Goal: Information Seeking & Learning: Learn about a topic

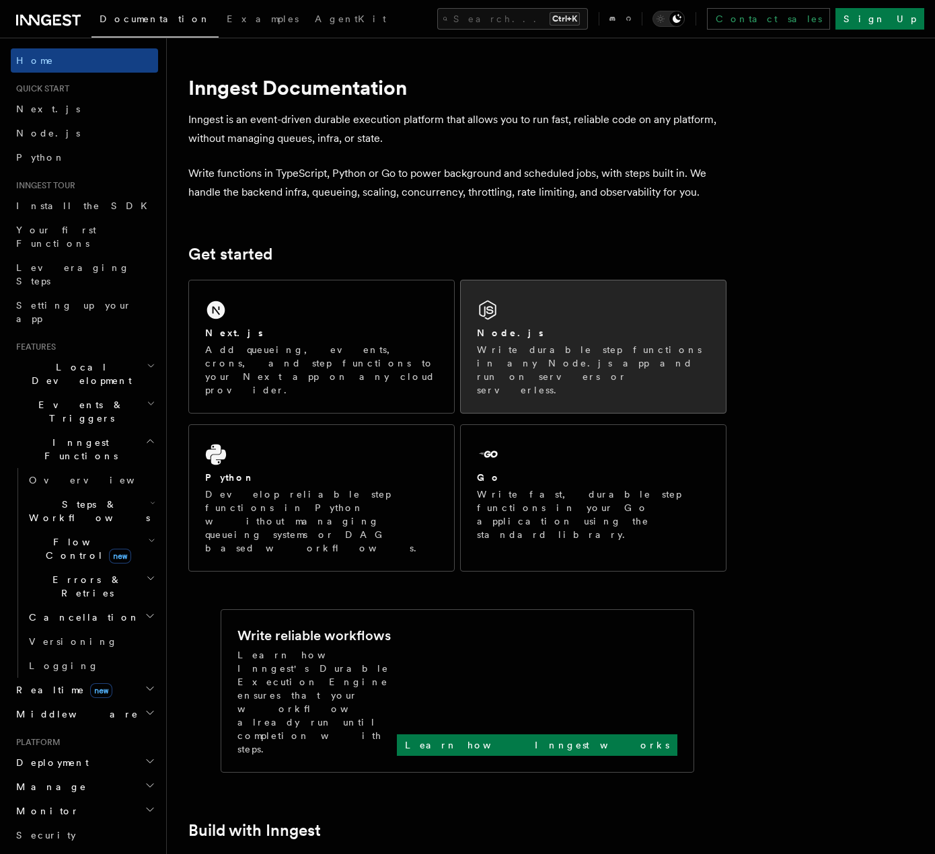
click at [574, 340] on div "Node.js" at bounding box center [593, 333] width 233 height 14
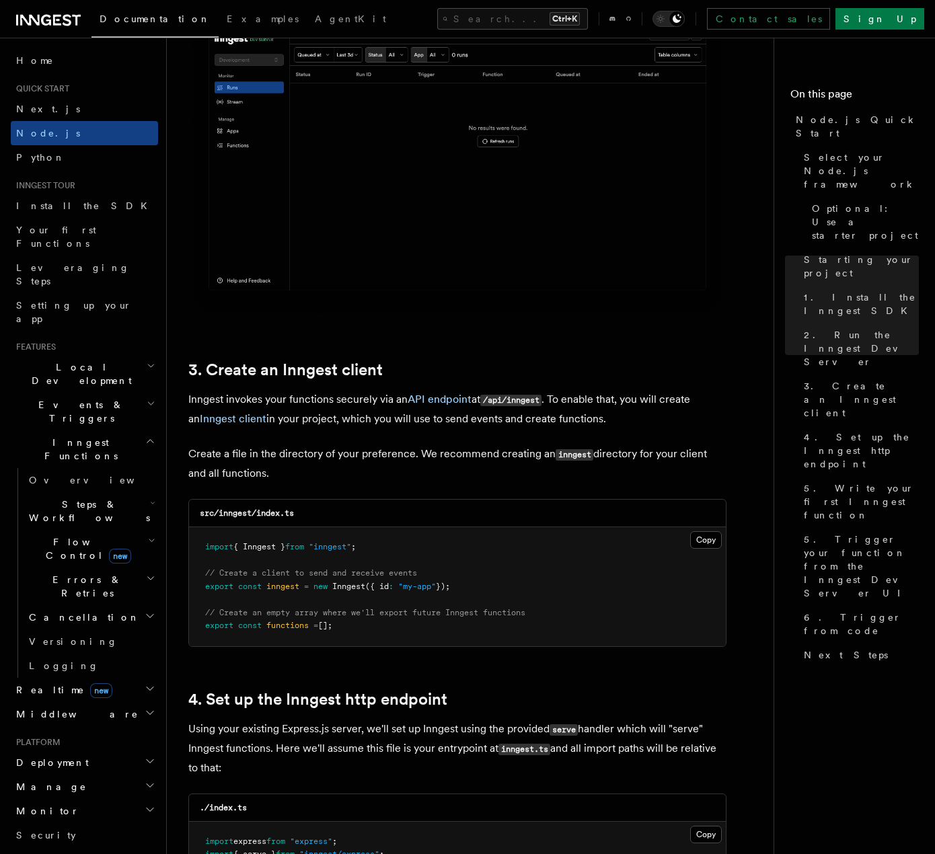
scroll to position [1412, 0]
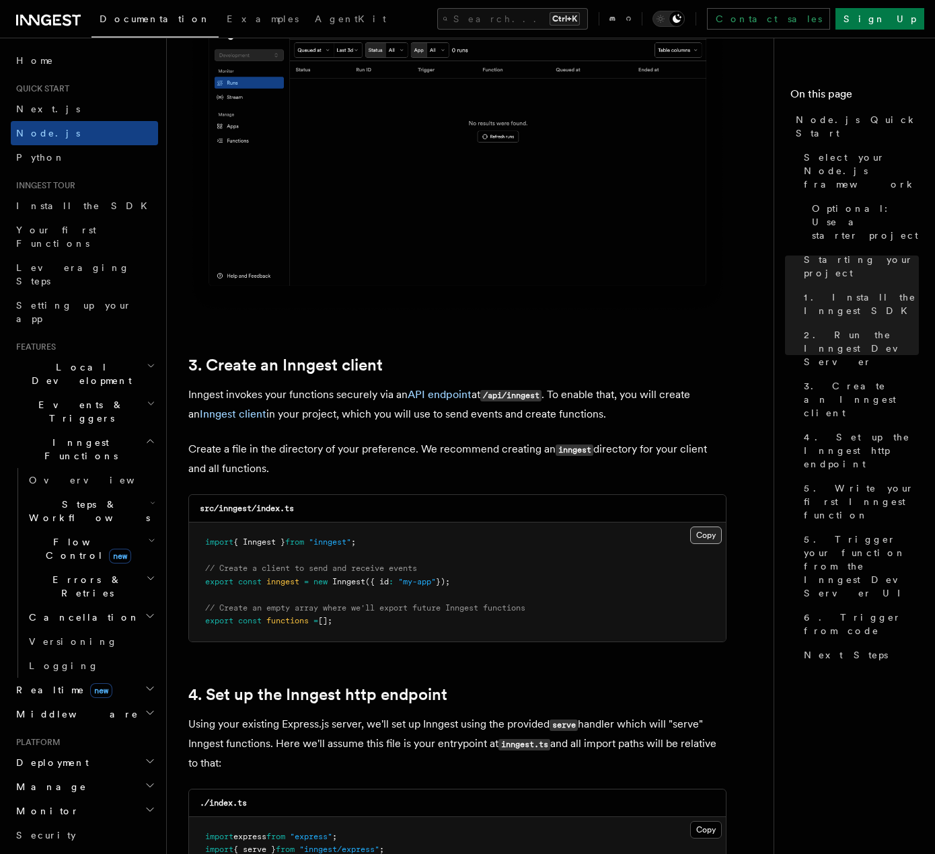
click at [697, 539] on button "Copy Copied" at bounding box center [706, 534] width 32 height 17
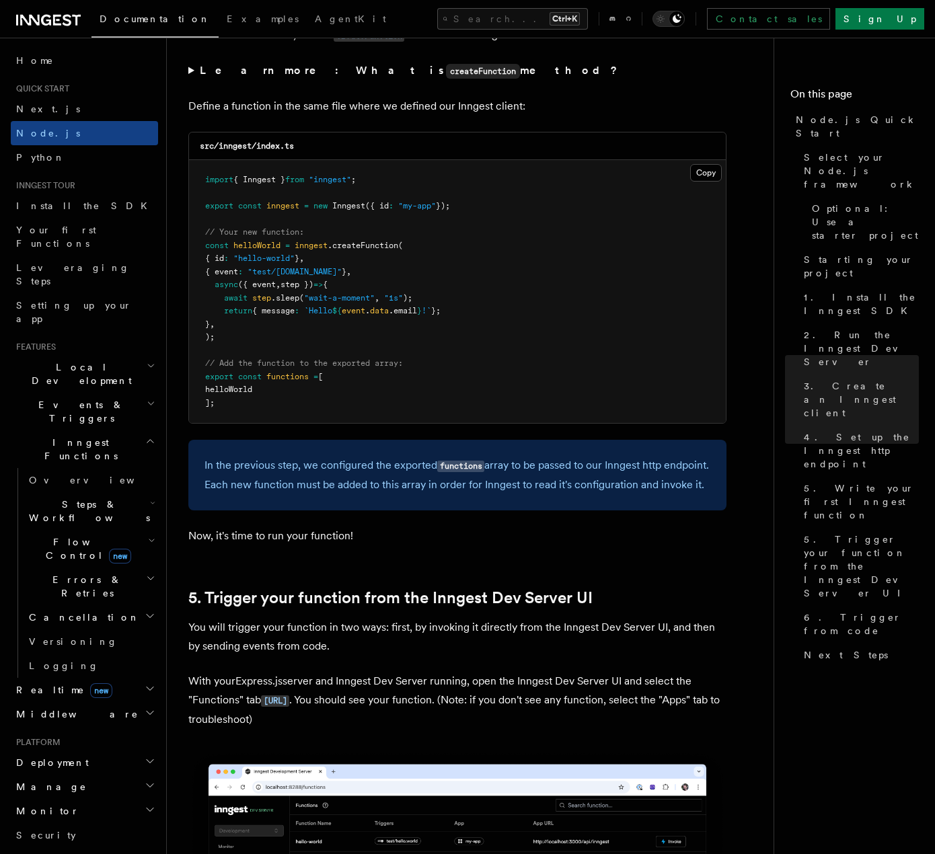
scroll to position [2622, 0]
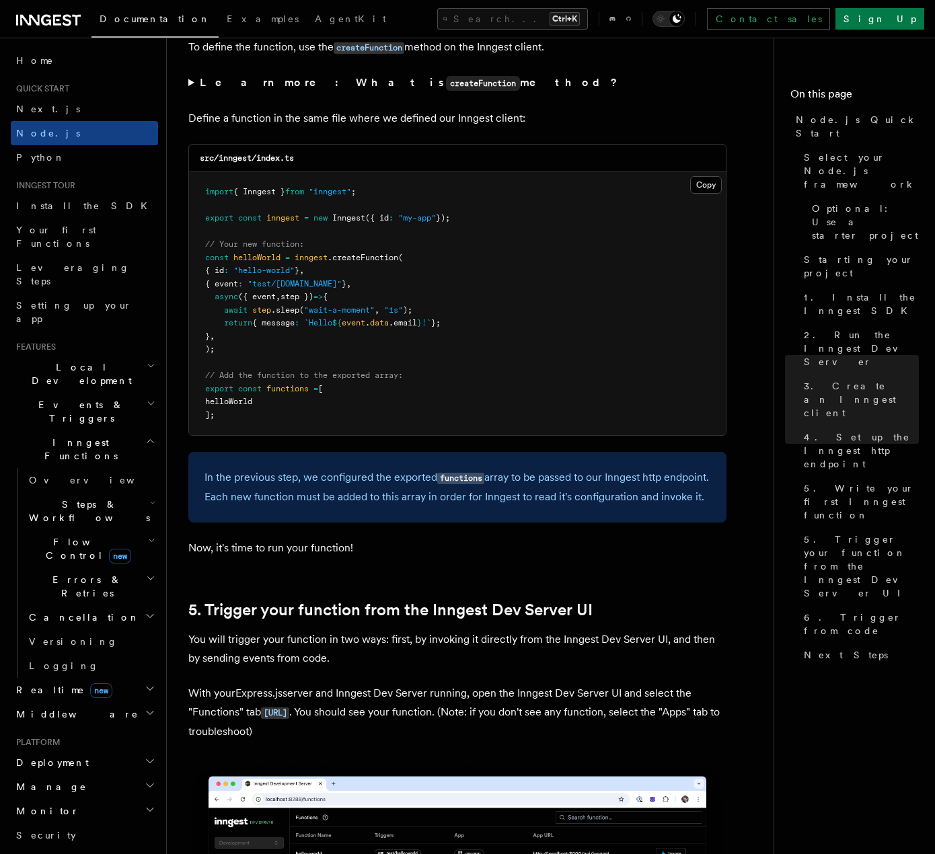
click at [536, 290] on pre "import { Inngest } from "inngest" ; export const inngest = new Inngest ({ id : …" at bounding box center [457, 303] width 537 height 263
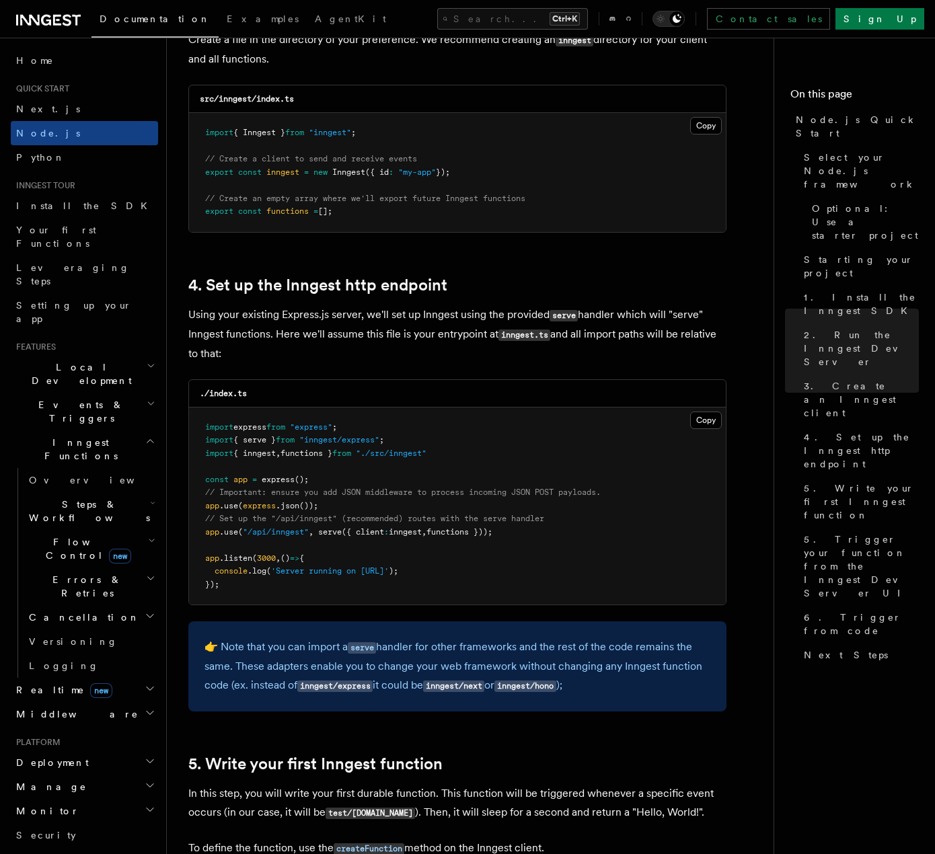
scroll to position [1815, 0]
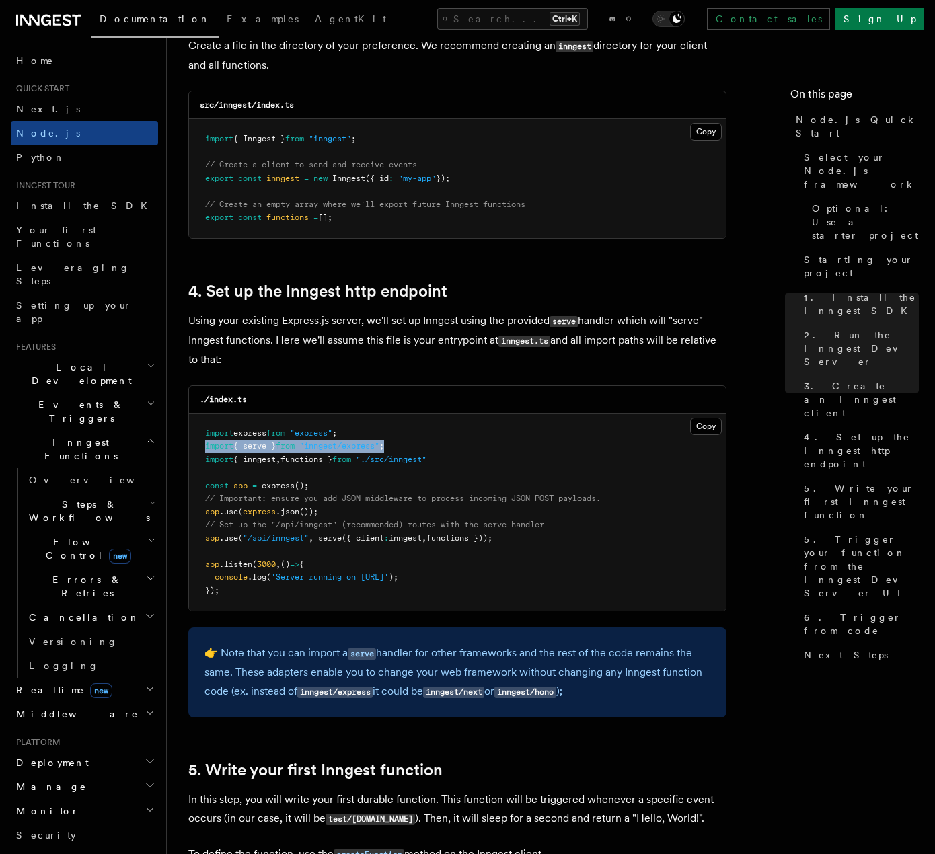
drag, startPoint x: 231, startPoint y: 447, endPoint x: 401, endPoint y: 448, distance: 170.8
click at [401, 448] on pre "import express from "express" ; import { serve } from "inngest/express" ; impor…" at bounding box center [457, 513] width 537 height 198
copy span "import { serve } from "inngest/express" ;"
drag, startPoint x: 453, startPoint y: 459, endPoint x: 206, endPoint y: 463, distance: 247.5
click at [206, 463] on pre "import express from "express" ; import { serve } from "inngest/express" ; impor…" at bounding box center [457, 513] width 537 height 198
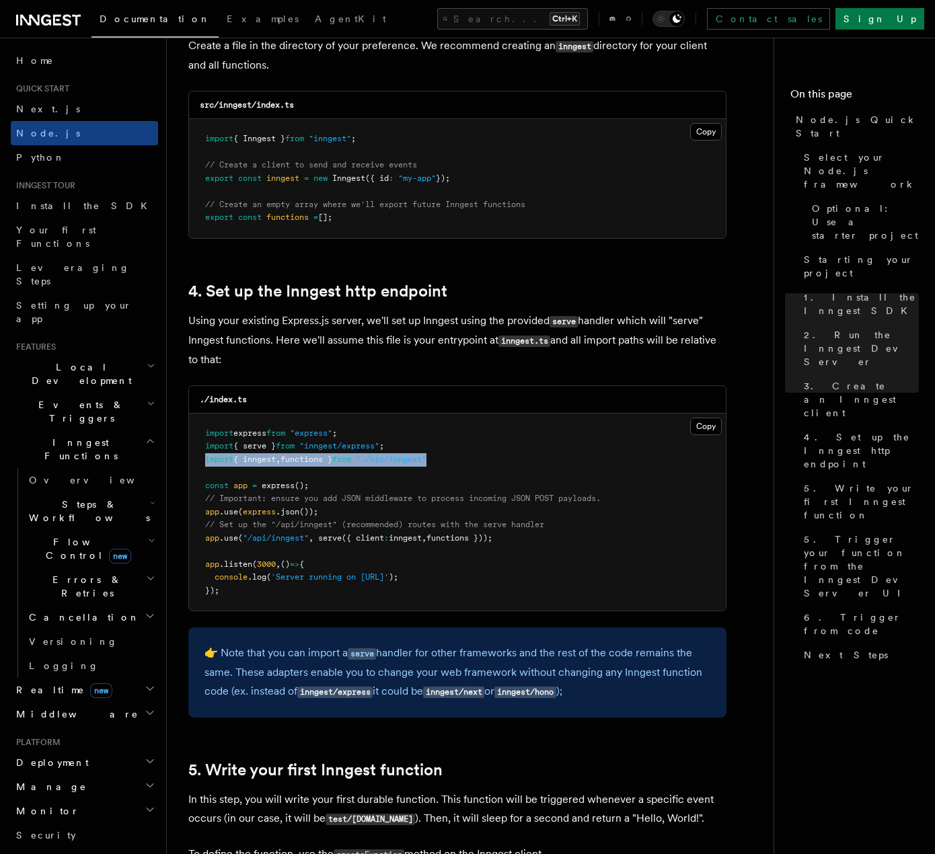
copy span "import { inngest , functions } from "./src/inngest""
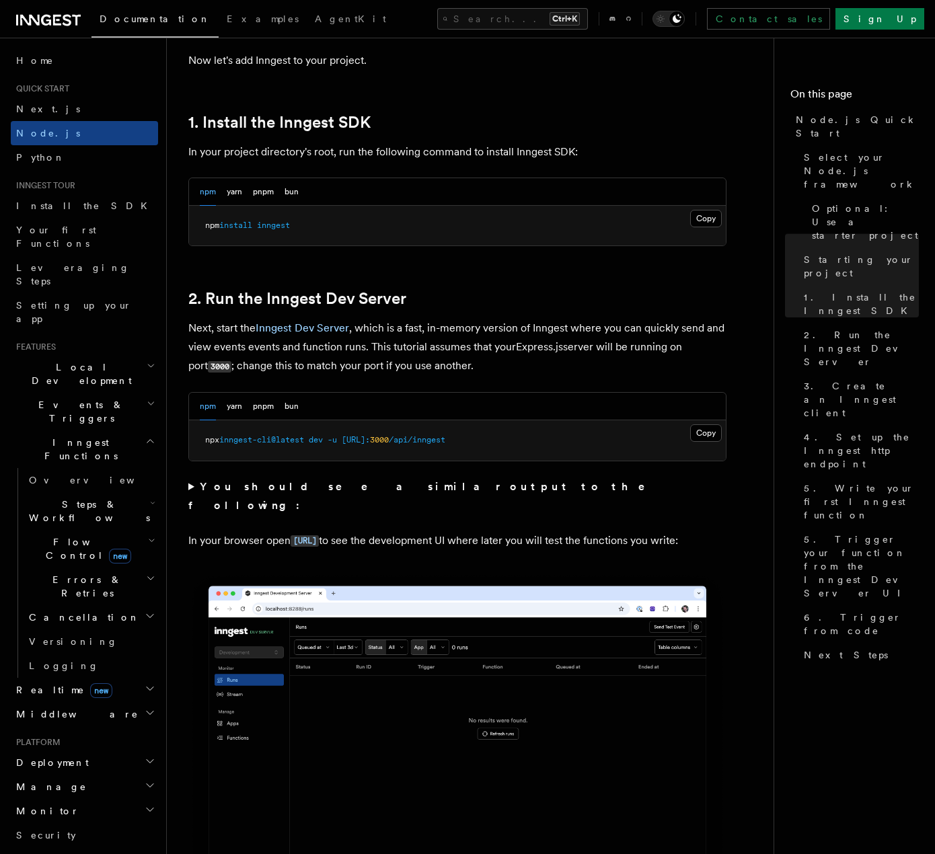
scroll to position [807, 0]
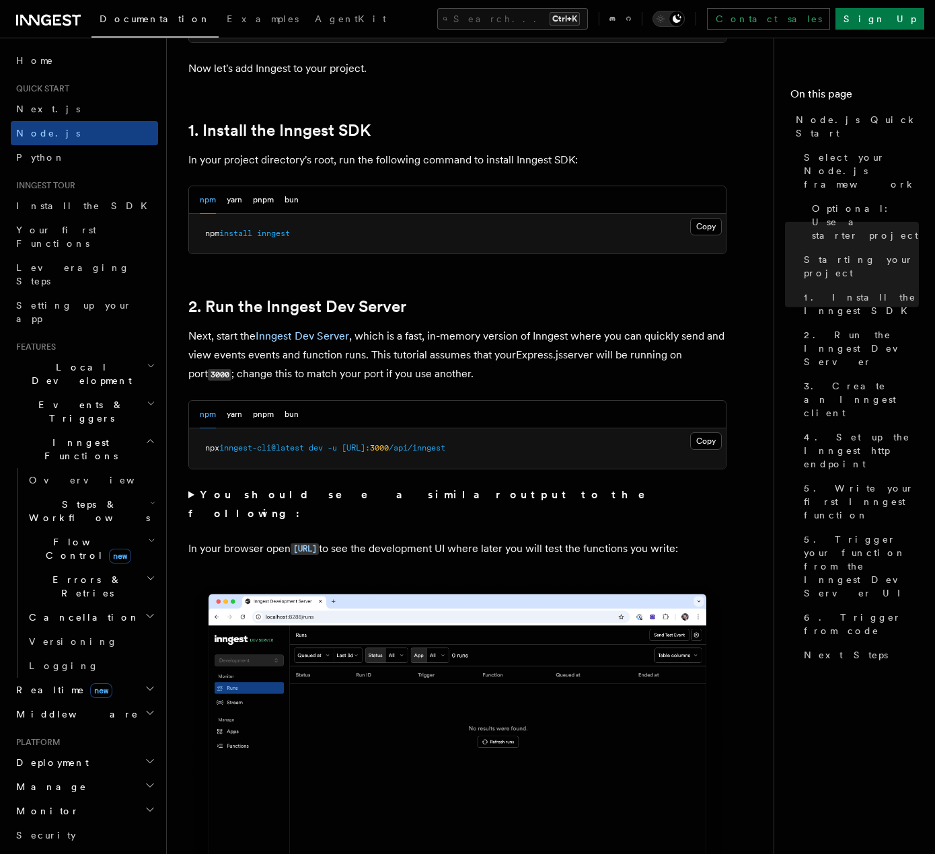
click at [38, 28] on div "Documentation Examples AgentKit Search... Ctrl+K Contact sales Sign Up" at bounding box center [467, 19] width 935 height 38
click at [38, 26] on icon at bounding box center [48, 20] width 65 height 16
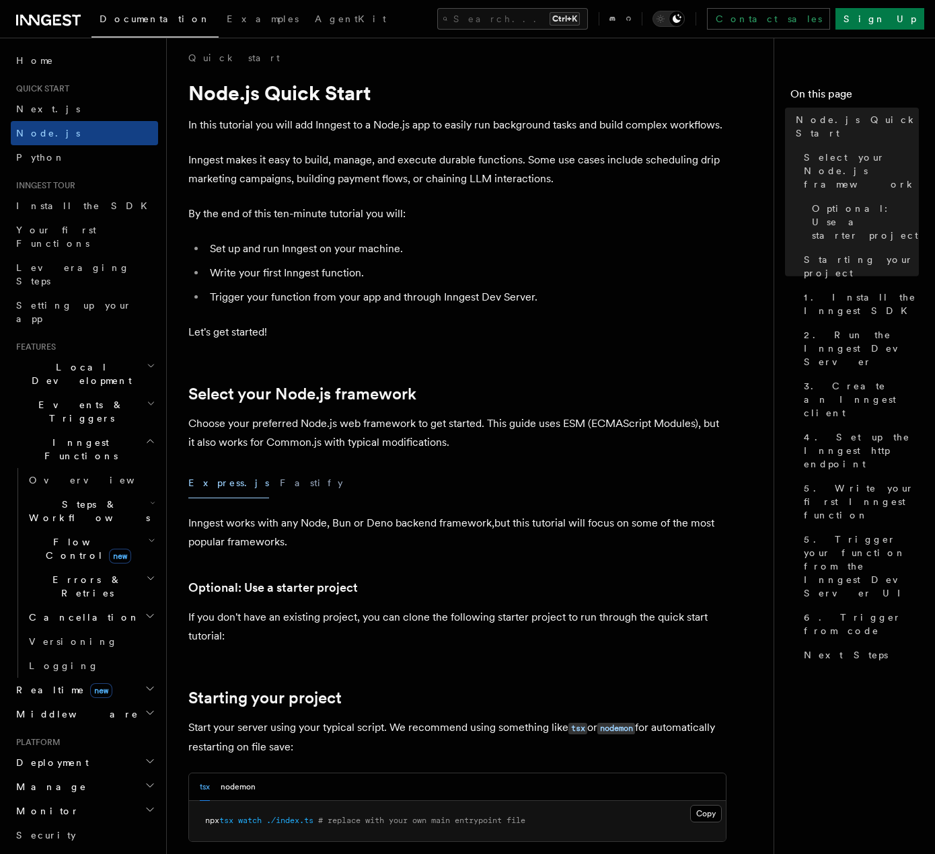
scroll to position [0, 0]
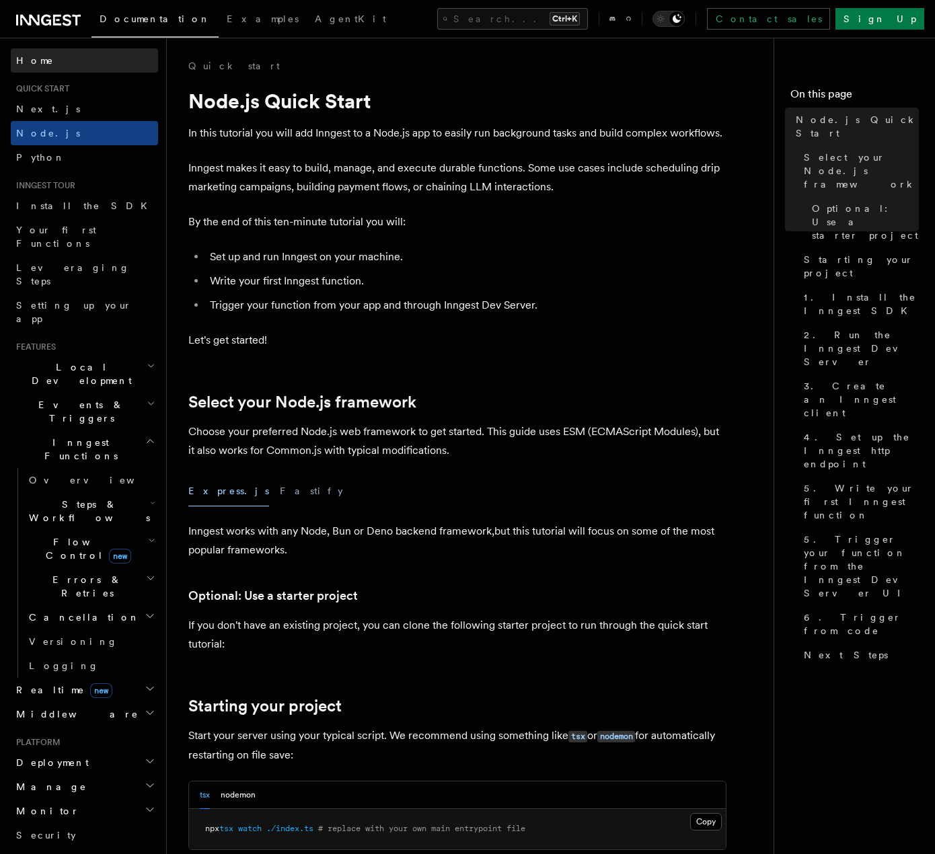
click at [59, 69] on link "Home" at bounding box center [84, 60] width 147 height 24
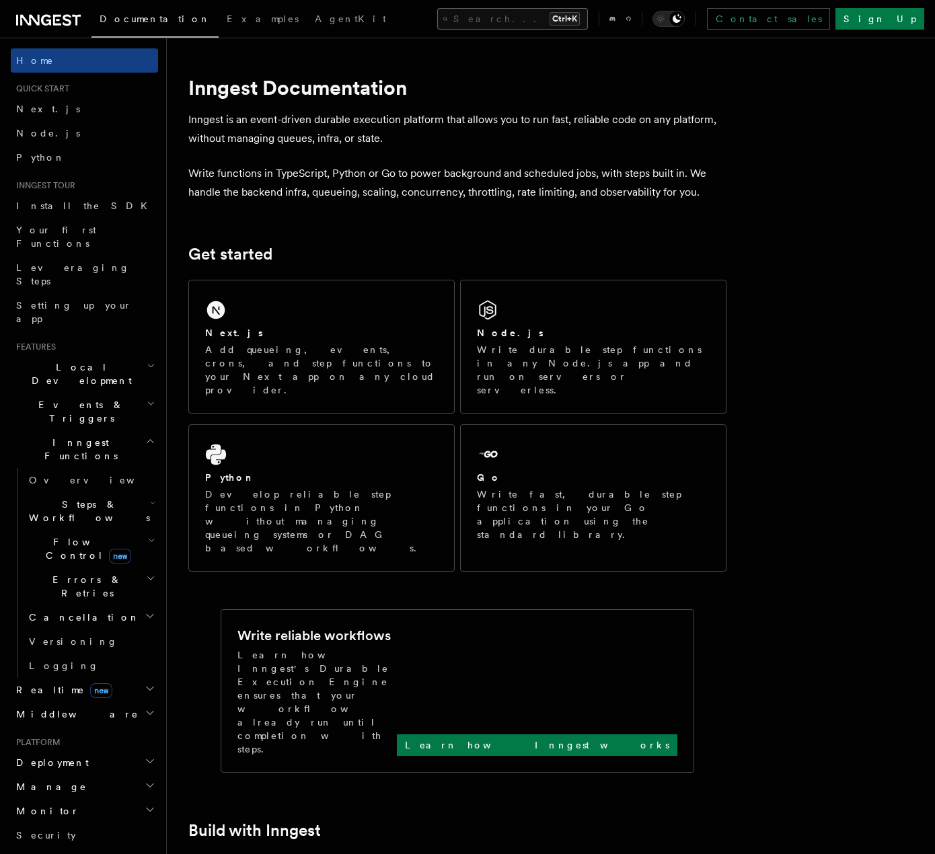
click at [479, 21] on button "Search... Ctrl+K" at bounding box center [512, 19] width 151 height 22
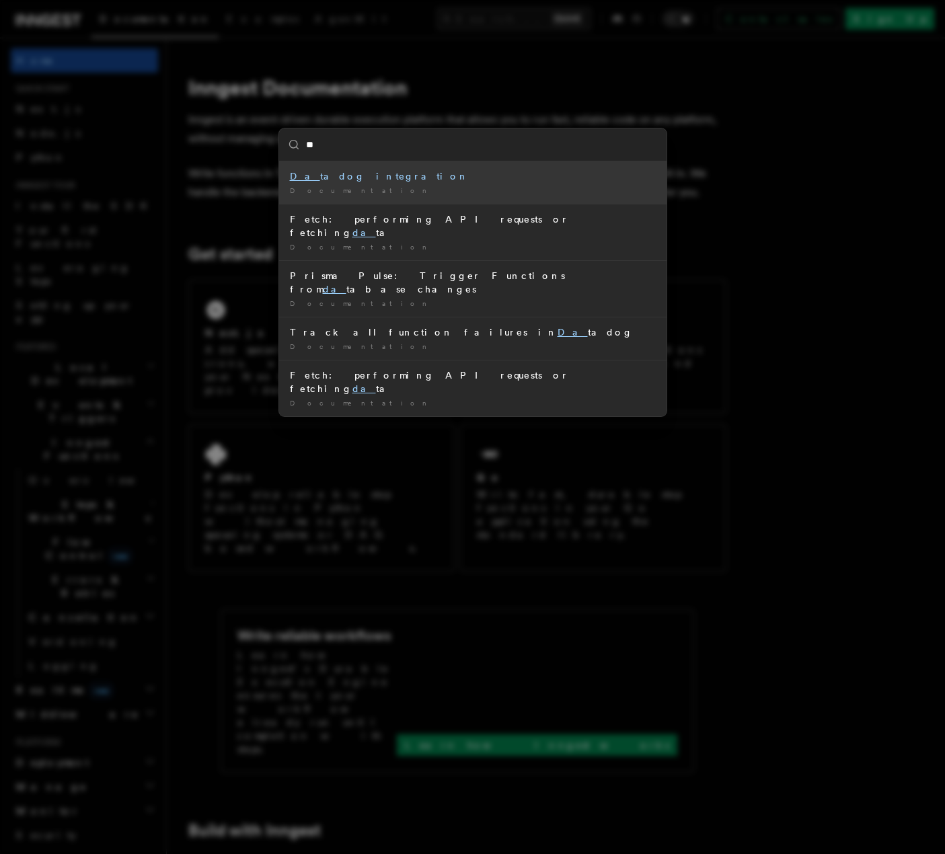
type input "*"
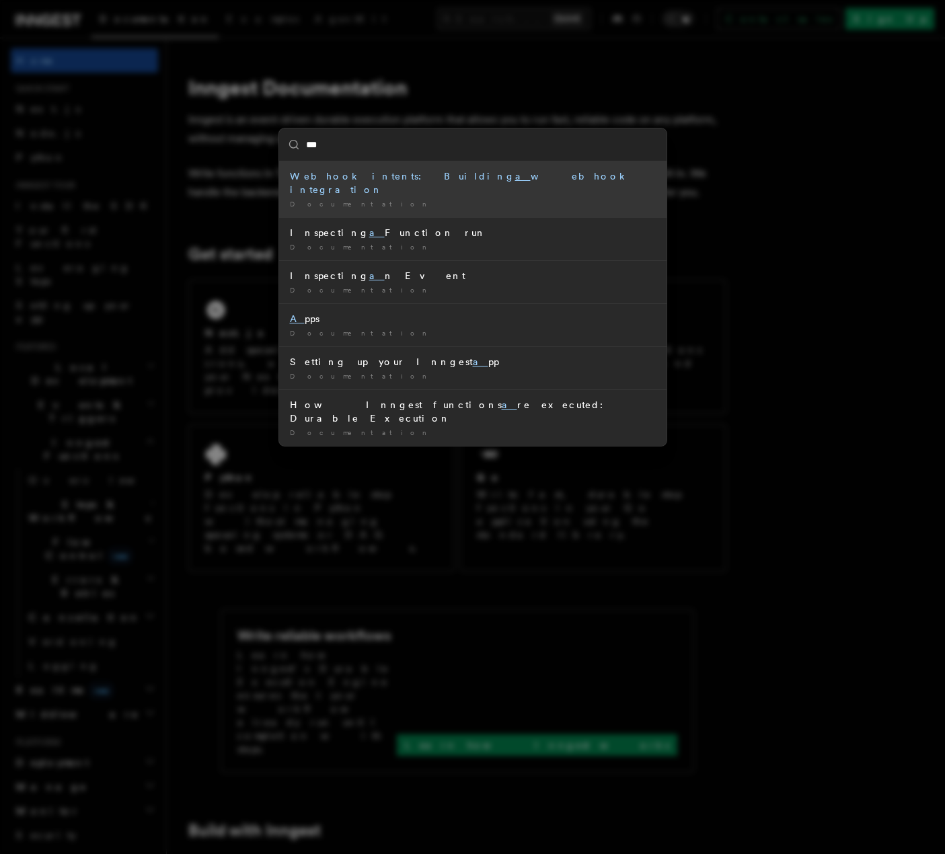
type input "****"
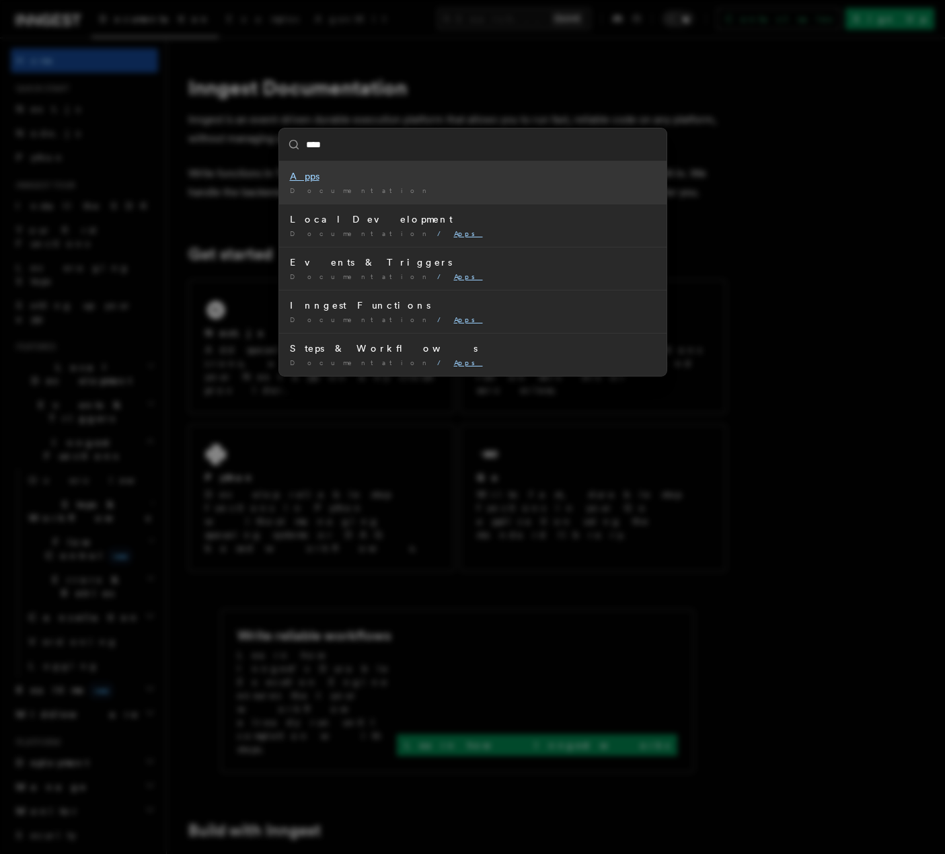
drag, startPoint x: 361, startPoint y: 182, endPoint x: 352, endPoint y: 182, distance: 8.7
click at [358, 181] on div "Apps" at bounding box center [473, 175] width 366 height 13
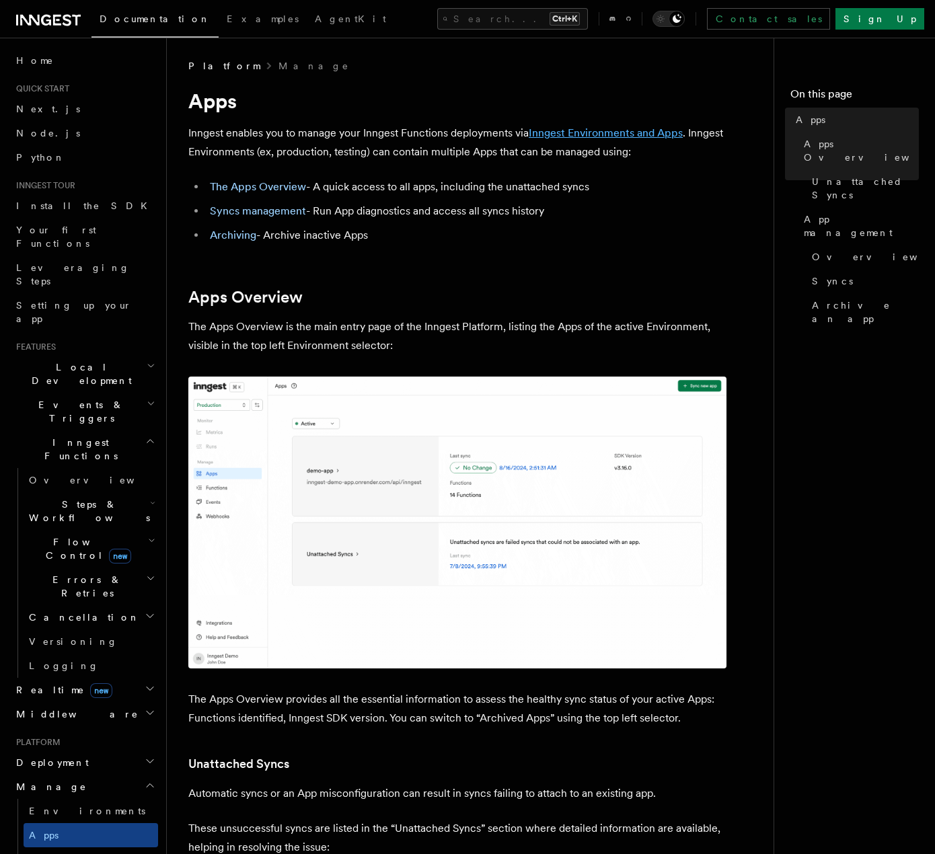
click at [612, 130] on link "Inngest Environments and Apps" at bounding box center [605, 132] width 154 height 13
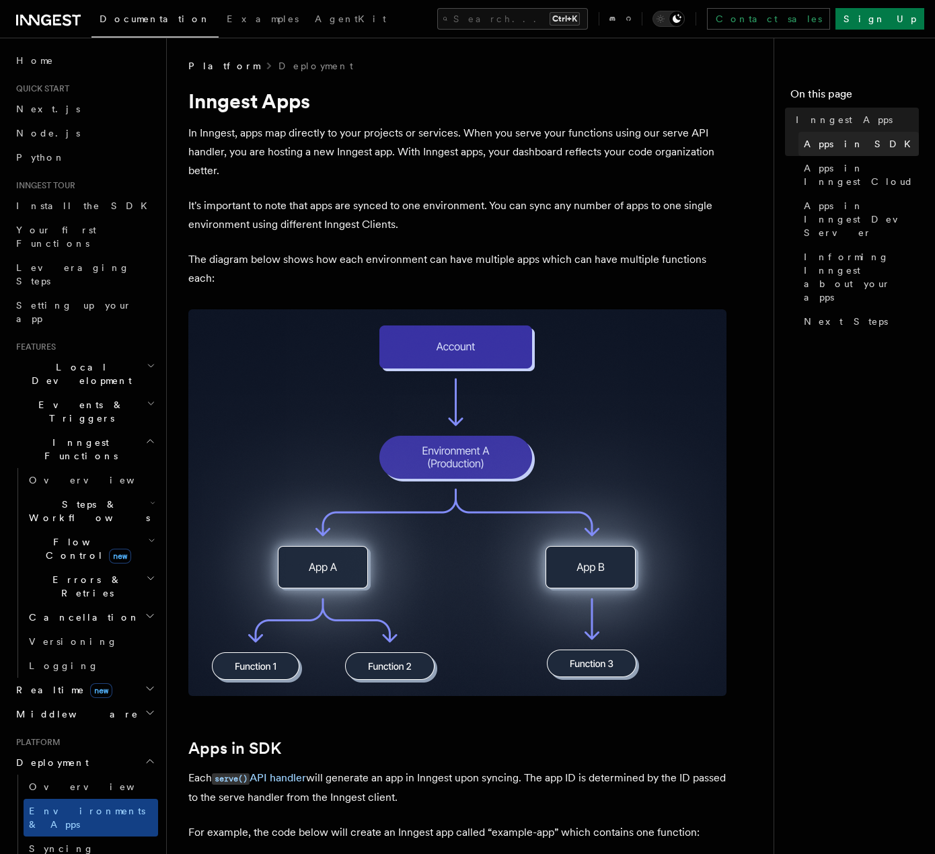
click at [830, 149] on span "Apps in SDK" at bounding box center [860, 143] width 115 height 13
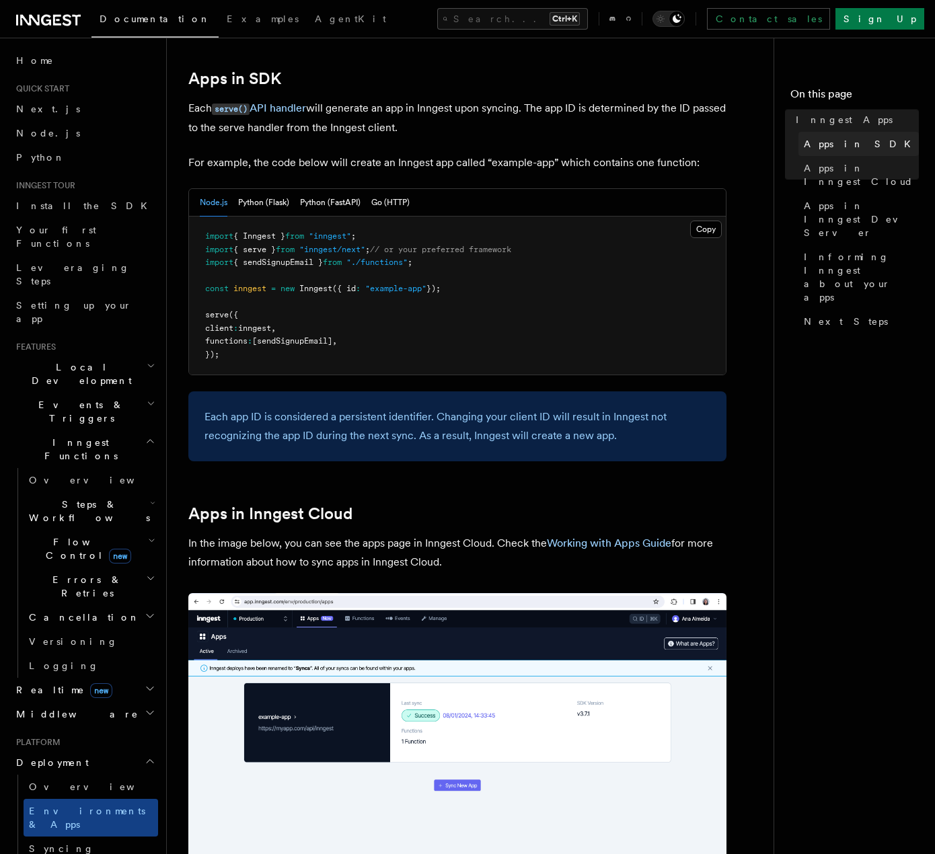
scroll to position [674, 0]
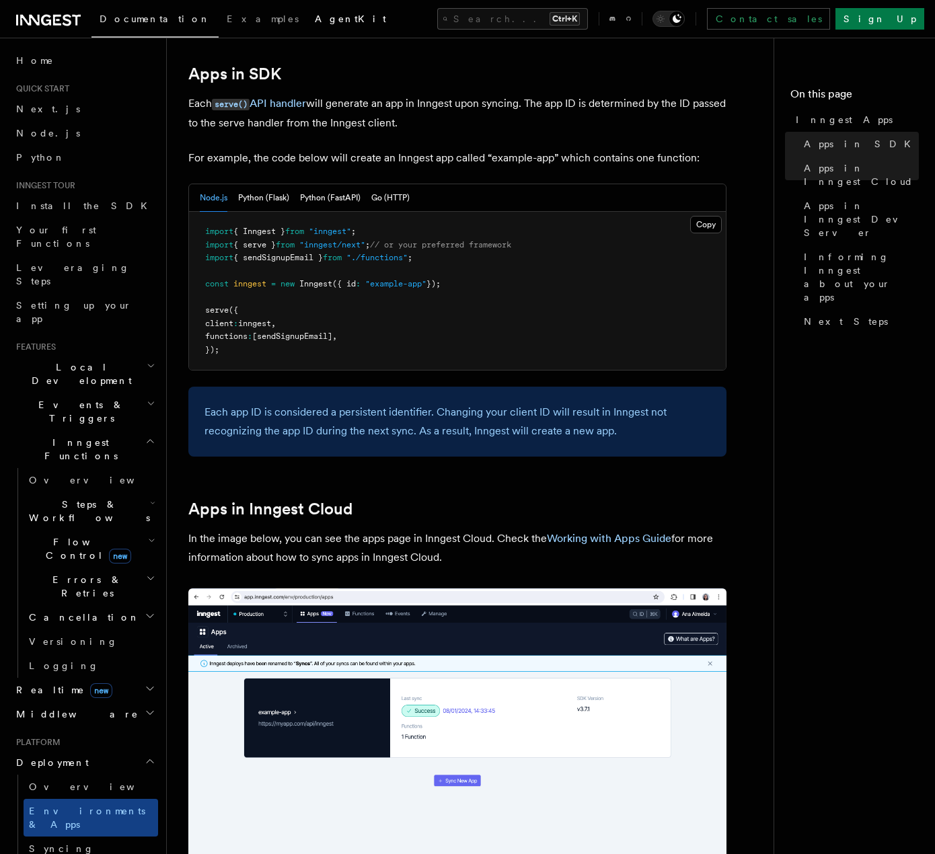
click at [315, 23] on span "AgentKit" at bounding box center [350, 18] width 71 height 11
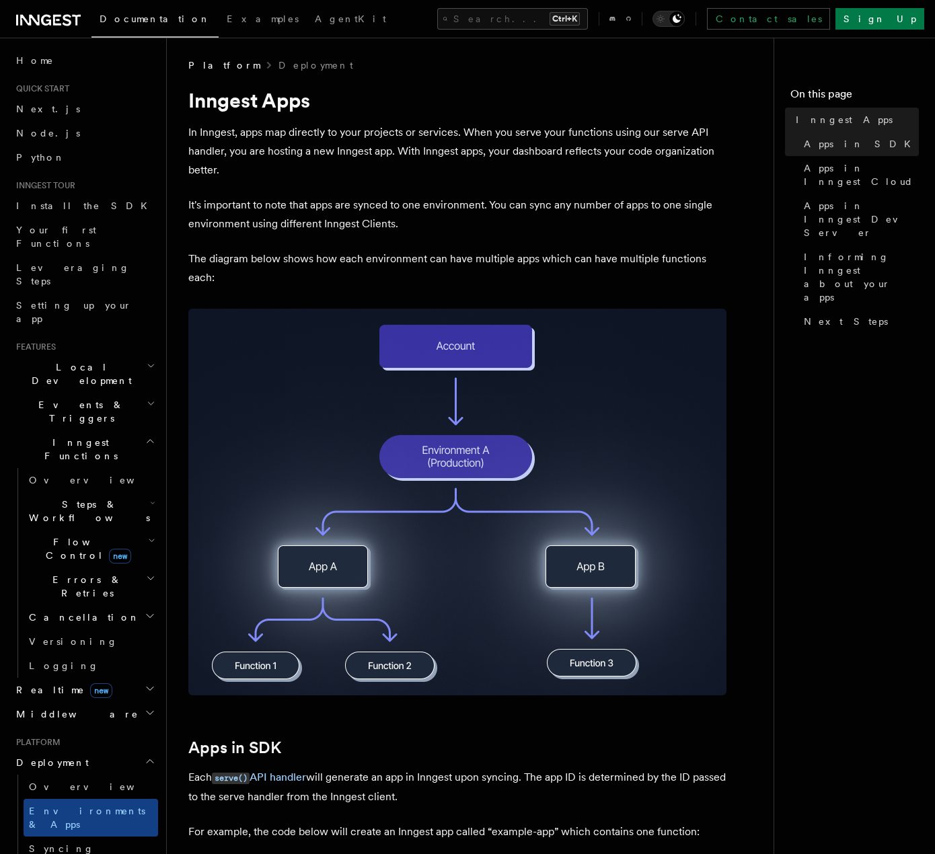
scroll to position [0, 0]
click at [41, 60] on span "Home" at bounding box center [35, 60] width 38 height 13
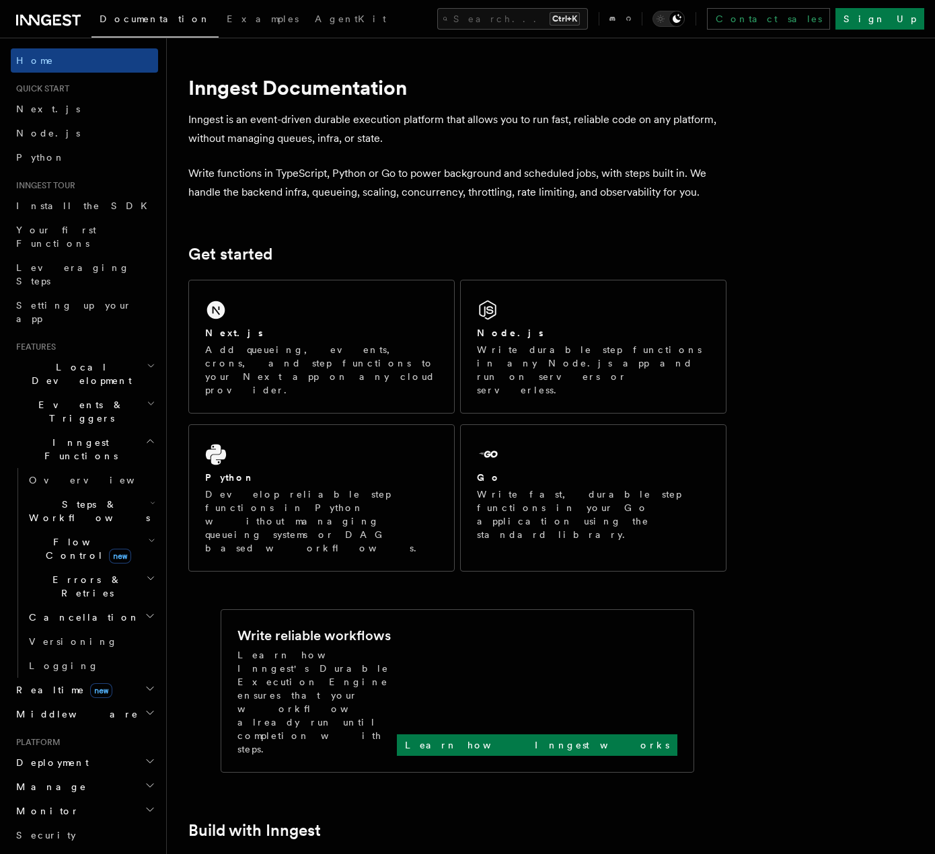
click at [116, 24] on link "Documentation" at bounding box center [154, 21] width 127 height 34
